Goal: Go to known website: Access a specific website the user already knows

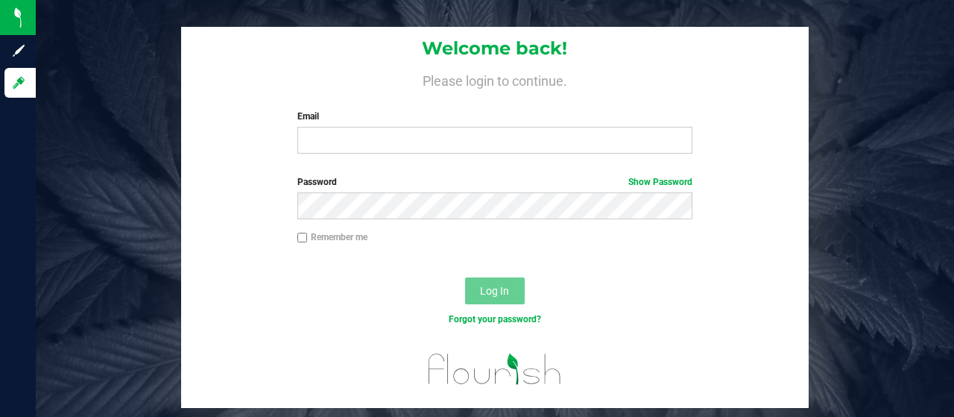
click at [329, 154] on div "Welcome back! Please login to continue. Email Required Please format your email…" at bounding box center [494, 96] width 627 height 138
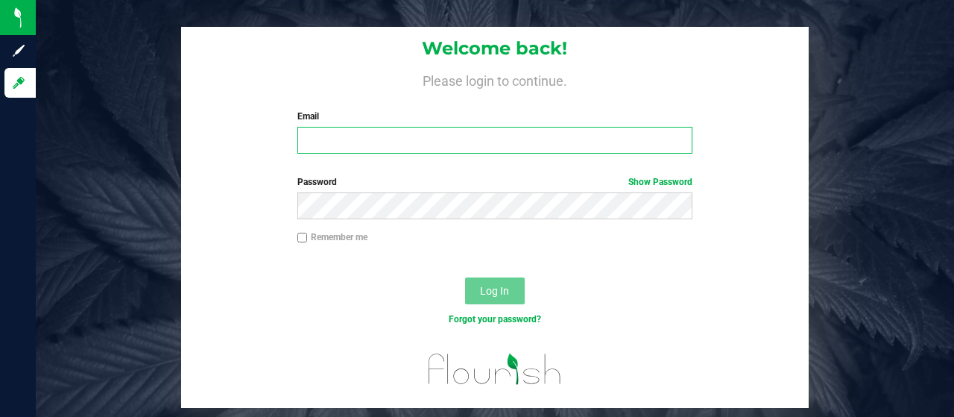
click at [334, 142] on input "Email" at bounding box center [495, 140] width 396 height 27
type input "[EMAIL_ADDRESS][DOMAIN_NAME]"
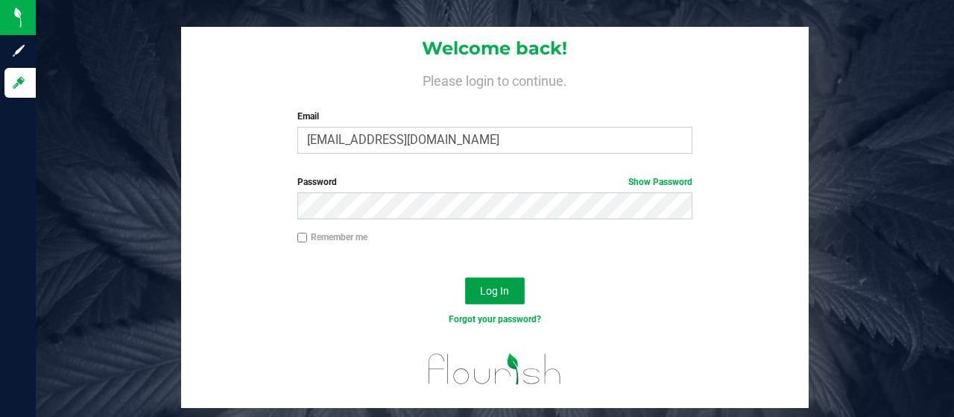
click at [484, 285] on span "Log In" at bounding box center [494, 291] width 29 height 12
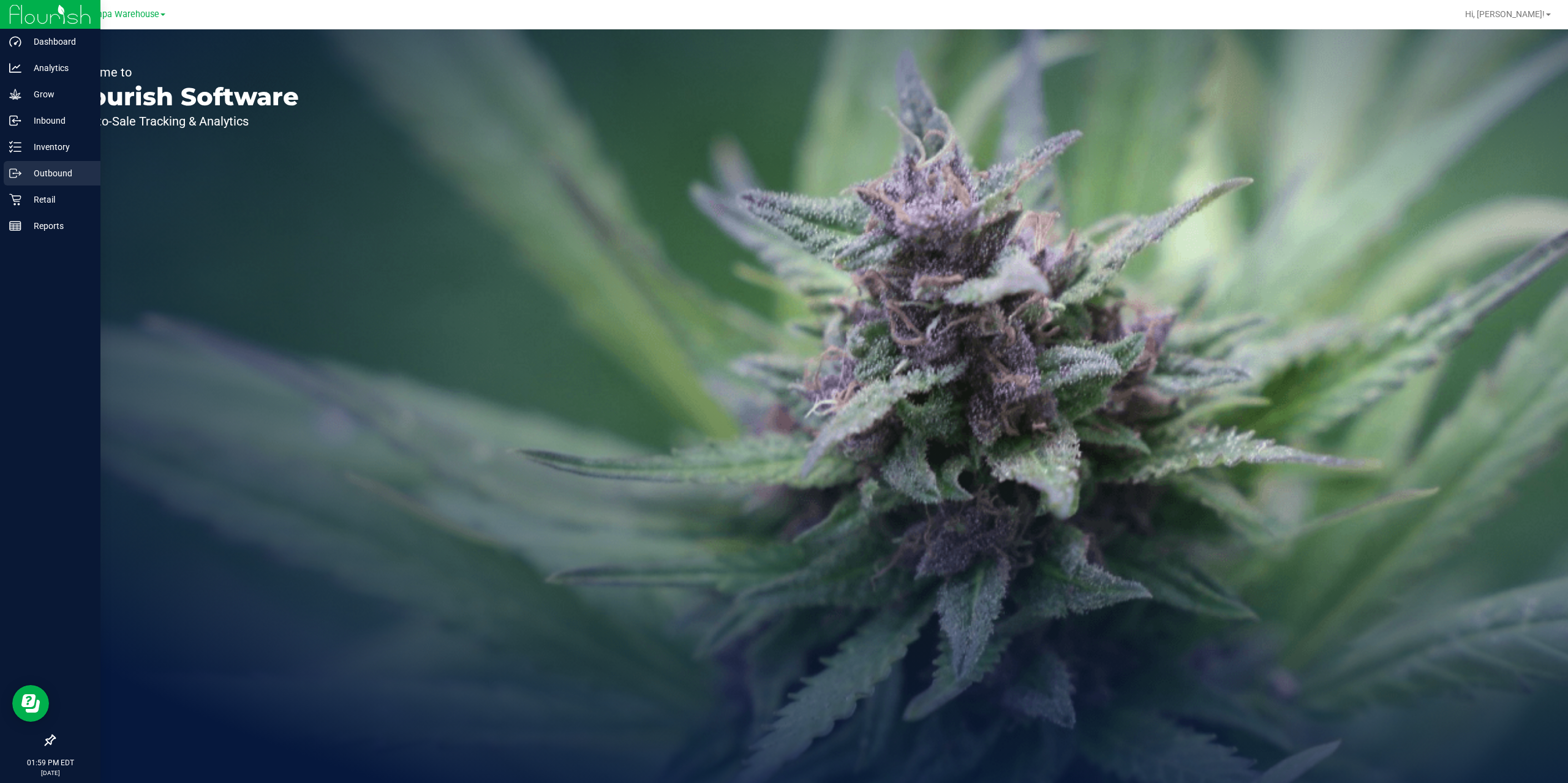
click at [43, 167] on p "Outbound" at bounding box center [58, 173] width 73 height 15
